Goal: Information Seeking & Learning: Learn about a topic

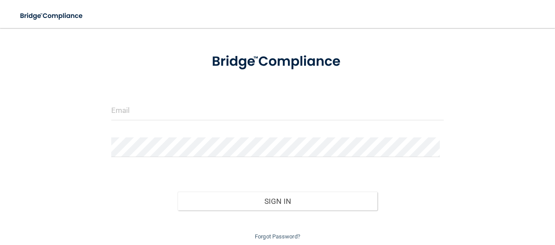
scroll to position [38, 0]
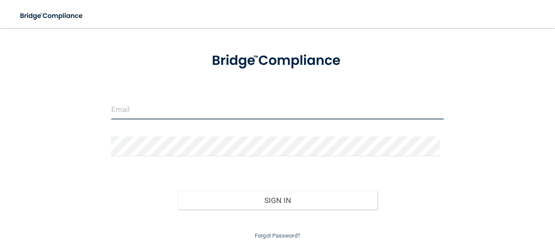
type input "[EMAIL_ADDRESS][DOMAIN_NAME]"
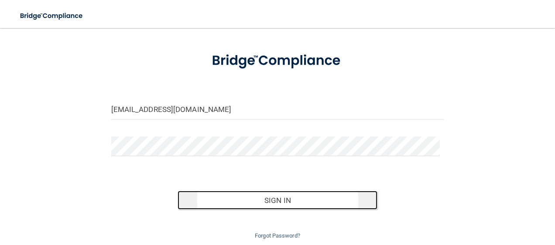
click at [341, 205] on button "Sign In" at bounding box center [278, 199] width 200 height 19
click at [321, 197] on button "Sign In" at bounding box center [278, 199] width 200 height 19
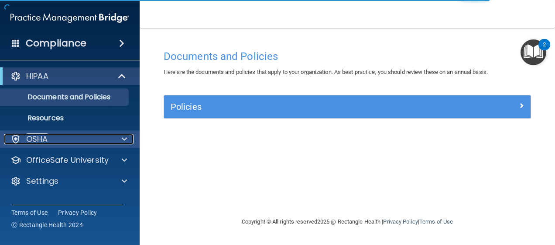
click at [124, 139] on span at bounding box center [124, 139] width 5 height 10
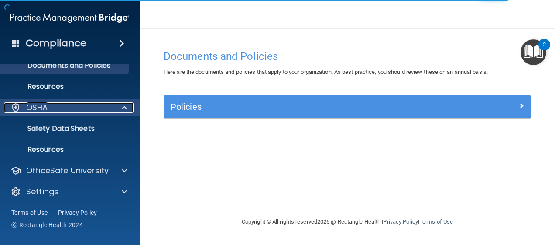
scroll to position [34, 0]
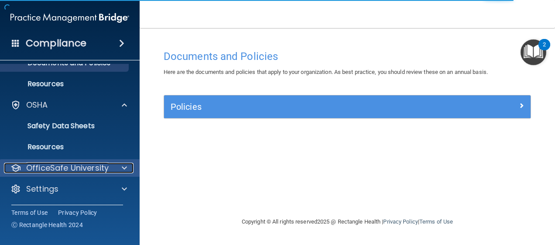
click at [121, 169] on div at bounding box center [123, 167] width 22 height 10
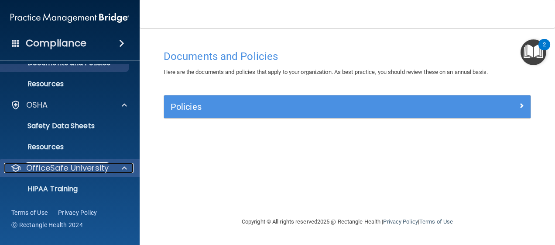
click at [118, 170] on div at bounding box center [123, 167] width 22 height 10
click at [124, 168] on span at bounding box center [124, 167] width 5 height 10
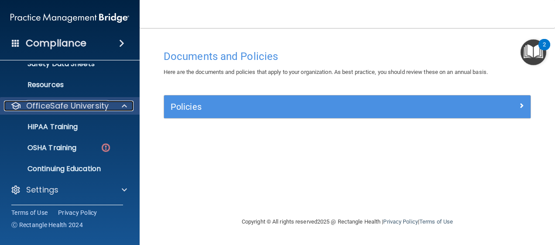
scroll to position [96, 0]
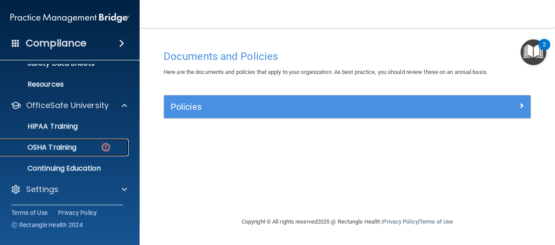
click at [52, 154] on link "OSHA Training" at bounding box center [60, 146] width 138 height 17
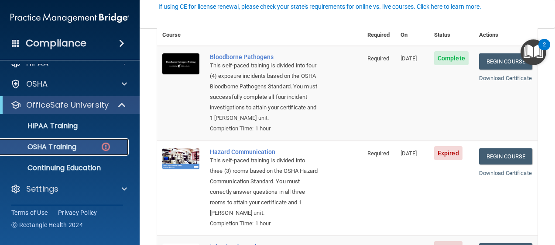
scroll to position [97, 0]
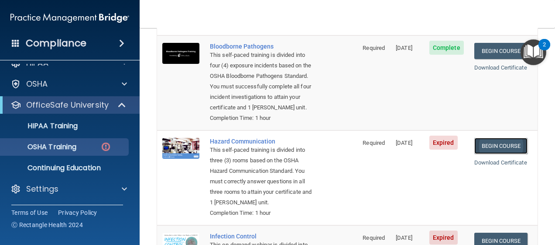
click at [501, 146] on link "Begin Course" at bounding box center [501, 146] width 53 height 16
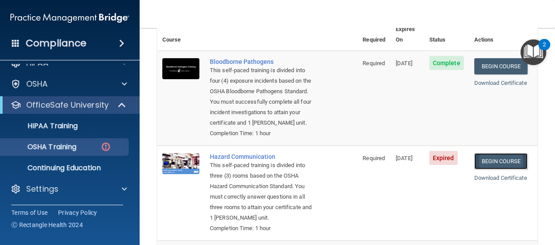
scroll to position [82, 0]
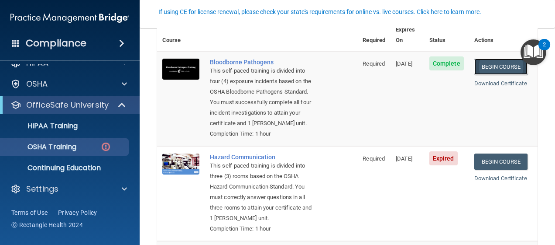
click at [493, 59] on link "Begin Course" at bounding box center [501, 67] width 53 height 16
click at [507, 160] on link "Begin Course" at bounding box center [501, 161] width 53 height 16
click at [498, 161] on link "Begin Course" at bounding box center [501, 161] width 53 height 16
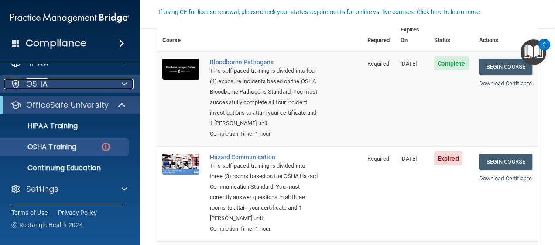
click at [98, 88] on div "OSHA" at bounding box center [58, 84] width 108 height 10
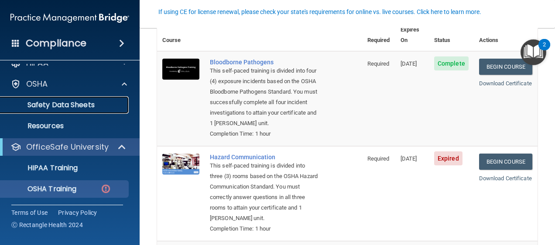
click at [91, 108] on p "Safety Data Sheets" at bounding box center [65, 104] width 119 height 9
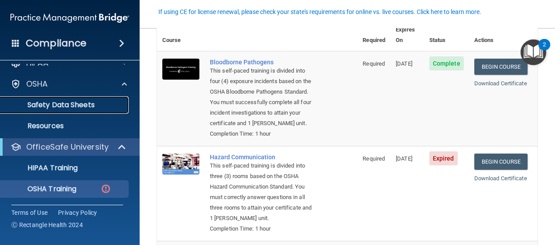
click at [96, 107] on p "Safety Data Sheets" at bounding box center [65, 104] width 119 height 9
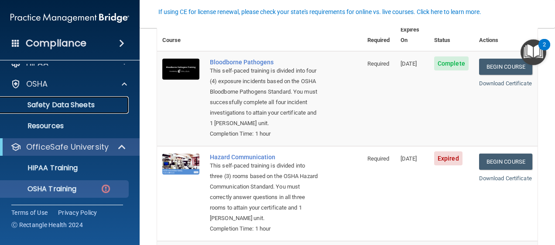
click at [92, 110] on link "Safety Data Sheets" at bounding box center [60, 104] width 138 height 17
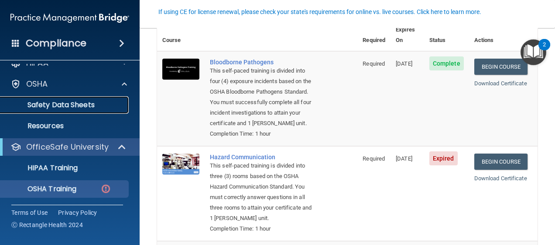
click at [0, 96] on link "Safety Data Sheets" at bounding box center [60, 104] width 138 height 17
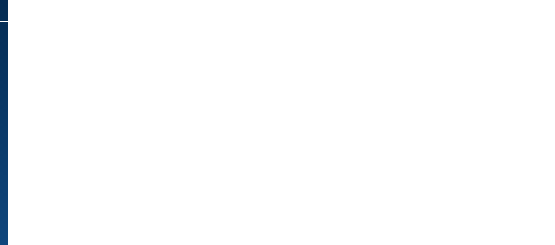
scroll to position [53, 0]
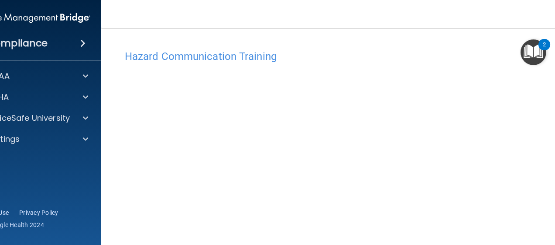
click at [527, 61] on img "Open Resource Center, 2 new notifications" at bounding box center [534, 52] width 26 height 26
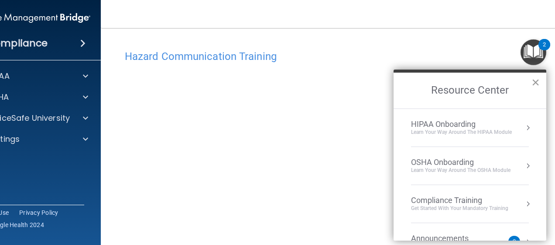
click at [535, 84] on button "×" at bounding box center [536, 82] width 8 height 14
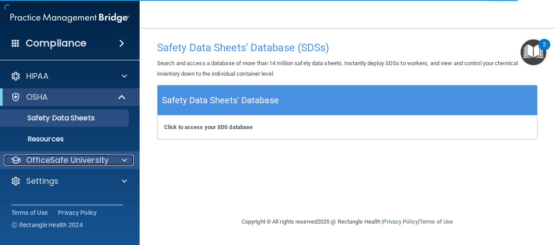
click at [122, 164] on span at bounding box center [124, 160] width 5 height 10
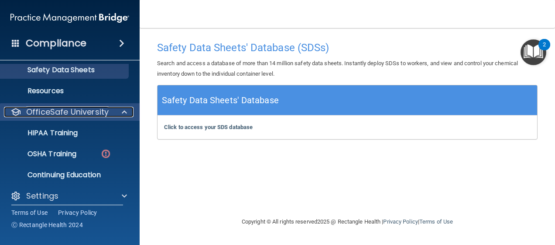
scroll to position [49, 0]
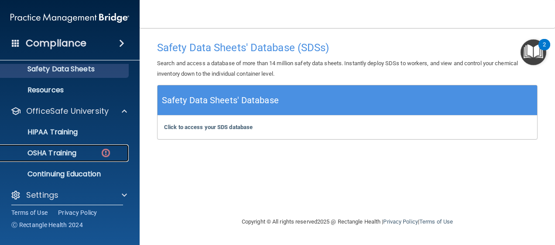
click at [105, 158] on img at bounding box center [105, 152] width 11 height 11
click at [113, 156] on div "OSHA Training" at bounding box center [65, 152] width 119 height 9
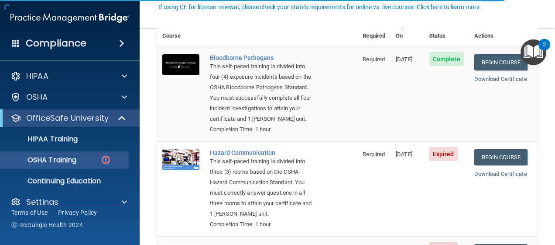
scroll to position [86, 0]
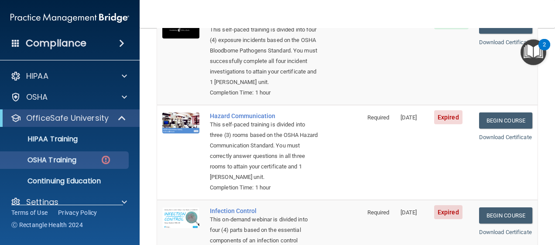
scroll to position [125, 0]
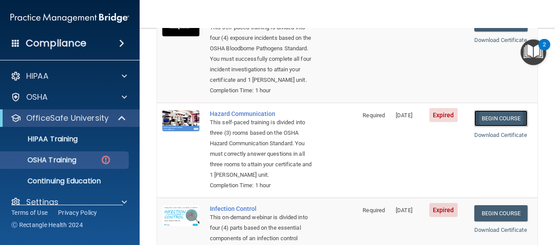
click at [493, 117] on link "Begin Course" at bounding box center [501, 118] width 53 height 16
click at [496, 121] on link "Begin Course" at bounding box center [501, 118] width 53 height 16
click at [495, 119] on link "Begin Course" at bounding box center [501, 118] width 53 height 16
